Goal: Transaction & Acquisition: Purchase product/service

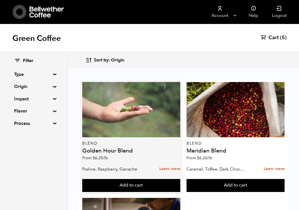
scroll to position [3, 0]
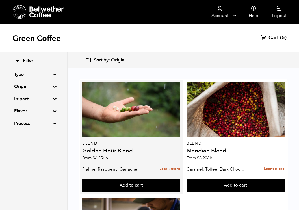
click at [115, 148] on h4 "Golden Hour Blend" at bounding box center [131, 151] width 98 height 6
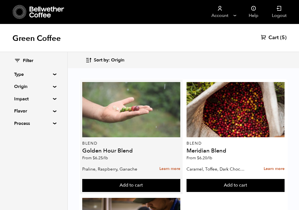
click at [122, 124] on div at bounding box center [131, 109] width 98 height 55
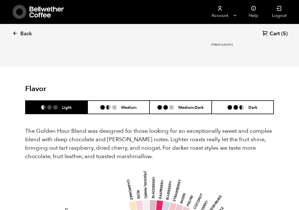
scroll to position [280, 0]
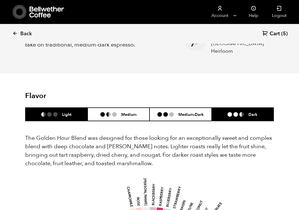
click at [229, 112] on li at bounding box center [229, 114] width 5 height 5
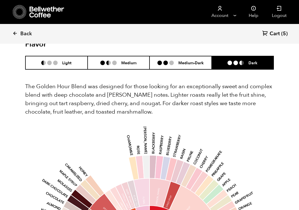
scroll to position [338, 0]
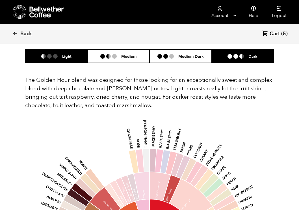
click at [62, 54] on li "Light" at bounding box center [56, 56] width 62 height 13
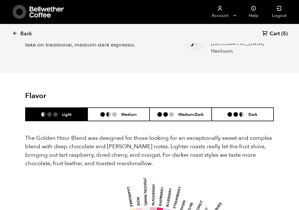
scroll to position [277, 0]
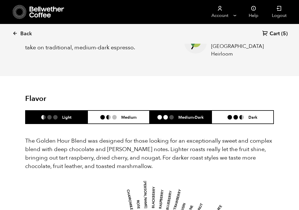
click at [186, 111] on li "Medium-Dark" at bounding box center [180, 117] width 62 height 13
click at [70, 116] on li "Light" at bounding box center [56, 117] width 62 height 13
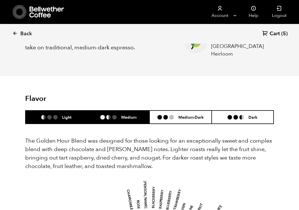
click at [112, 115] on li "Medium" at bounding box center [119, 117] width 62 height 13
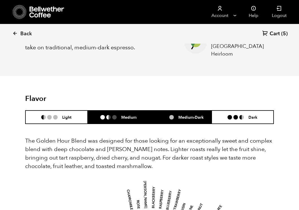
click at [169, 115] on li "Medium-Dark" at bounding box center [180, 117] width 62 height 13
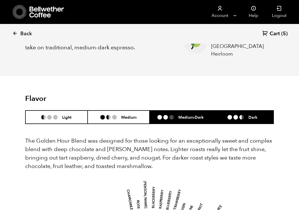
click at [232, 115] on ul at bounding box center [237, 117] width 21 height 5
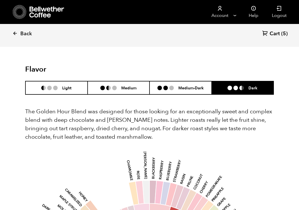
scroll to position [306, 0]
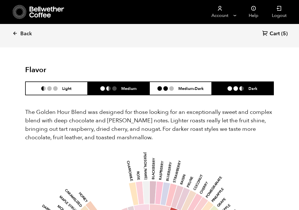
click at [135, 88] on li "Medium" at bounding box center [119, 88] width 62 height 13
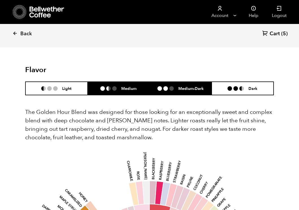
click at [170, 86] on li "Medium-Dark" at bounding box center [180, 88] width 62 height 13
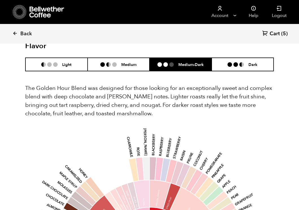
scroll to position [305, 0]
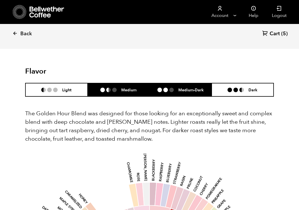
click at [135, 88] on h6 "Medium" at bounding box center [128, 90] width 15 height 5
click at [170, 83] on li "Medium-Dark" at bounding box center [180, 89] width 62 height 13
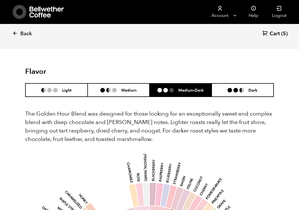
scroll to position [296, 0]
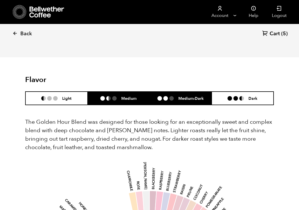
click at [130, 96] on h6 "Medium" at bounding box center [128, 98] width 15 height 5
click at [181, 92] on li "Medium-Dark" at bounding box center [180, 98] width 62 height 13
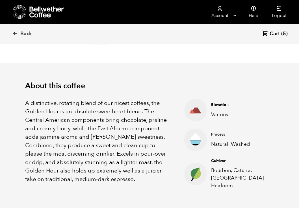
scroll to position [0, 0]
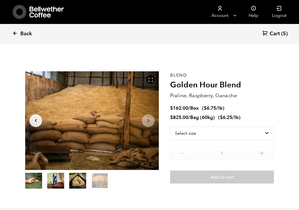
click at [25, 34] on span "Back" at bounding box center [26, 34] width 12 height 7
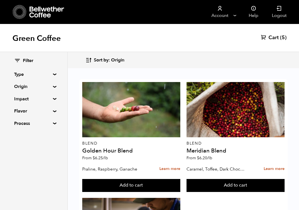
scroll to position [929, 0]
click at [272, 36] on span "Cart" at bounding box center [273, 37] width 10 height 7
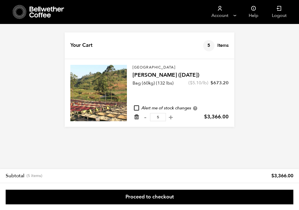
click at [136, 117] on icon "Remove from cart" at bounding box center [137, 117] width 6 height 6
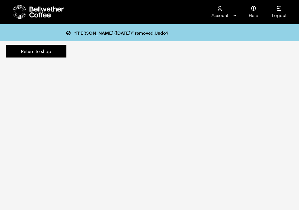
click at [33, 6] on icon at bounding box center [46, 11] width 35 height 11
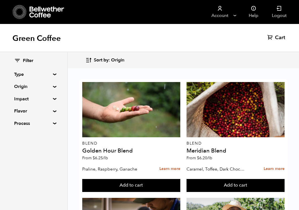
click at [199, 61] on div "Sort by: Origin Sort by: Origin Sort by: Most recent Sort by: Name Sort by: Pri…" at bounding box center [183, 60] width 196 height 13
